Goal: Task Accomplishment & Management: Manage account settings

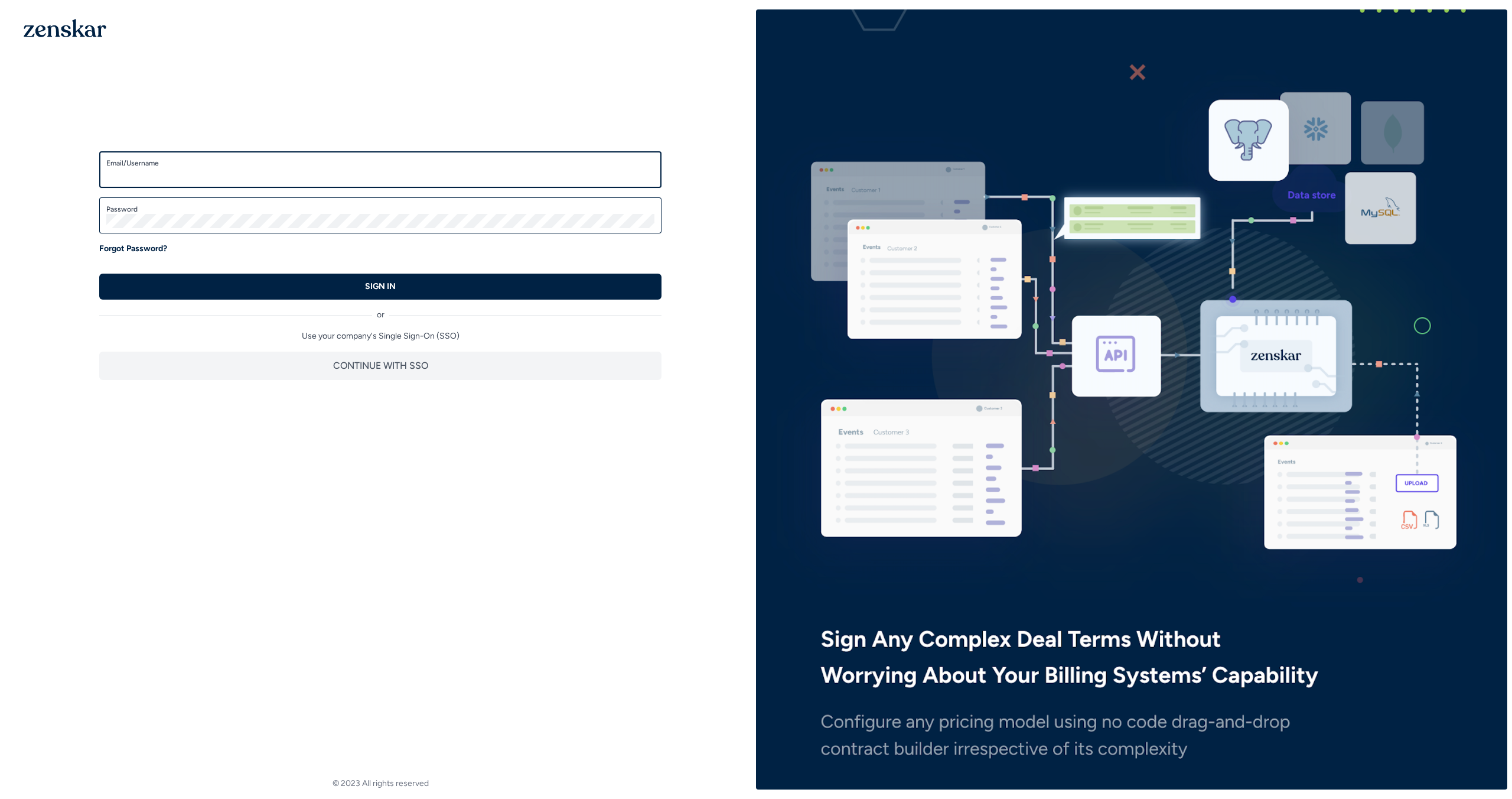
type input "**********"
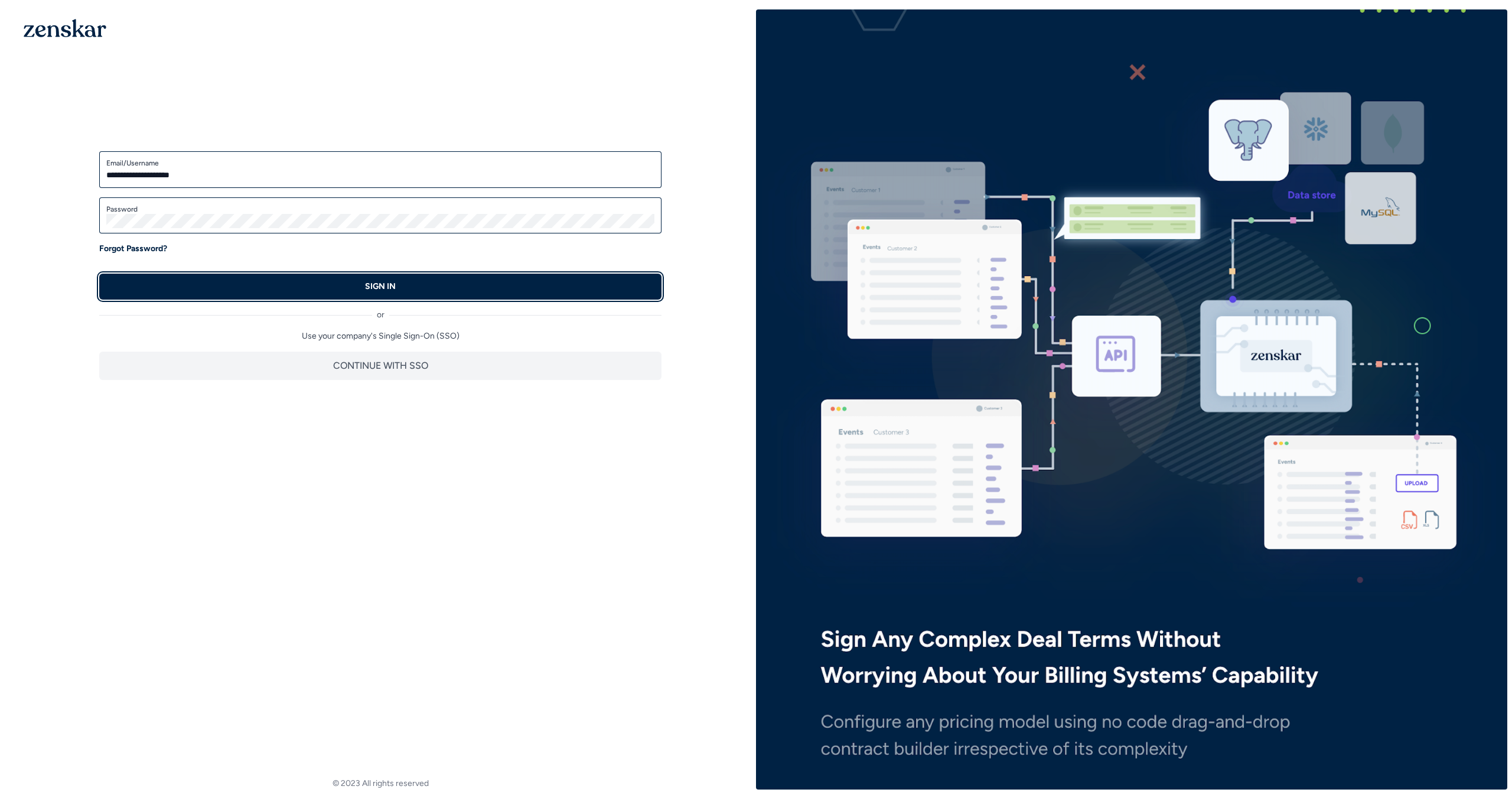
click at [564, 276] on button "SIGN IN" at bounding box center [380, 286] width 562 height 26
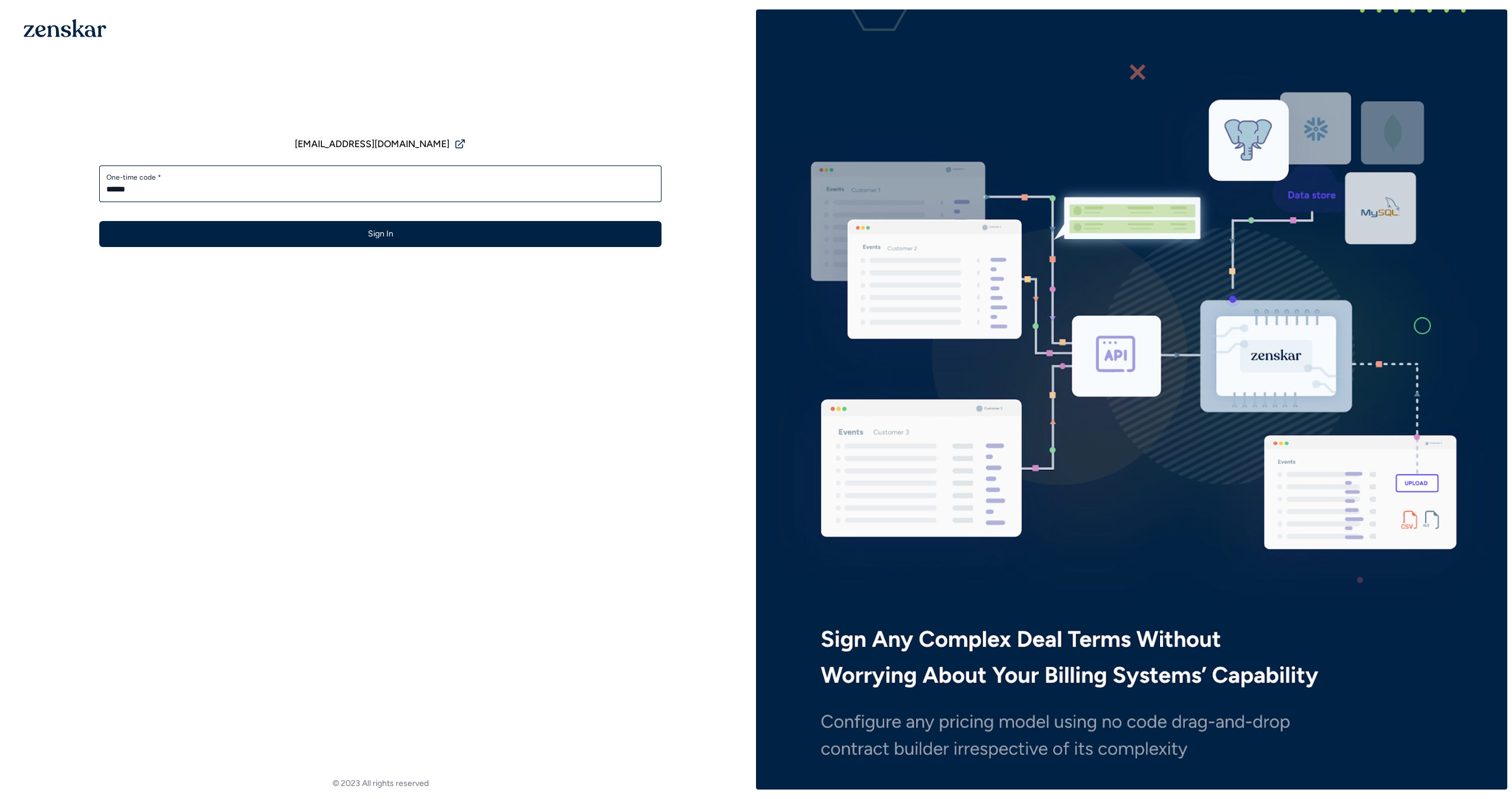
type input "******"
click at [99, 221] on button "Sign In" at bounding box center [380, 234] width 562 height 26
